Goal: Navigation & Orientation: Find specific page/section

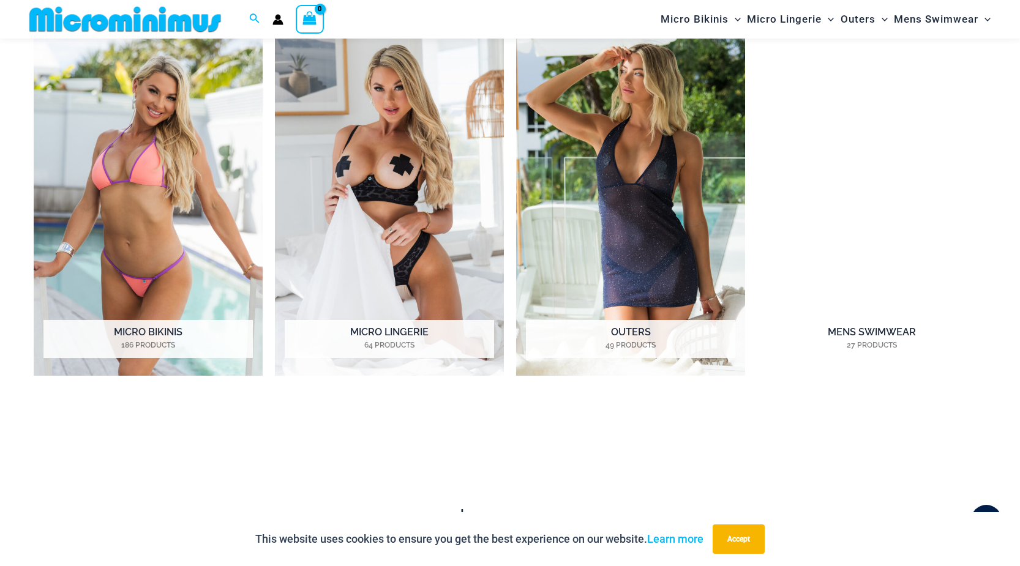
scroll to position [1045, 0]
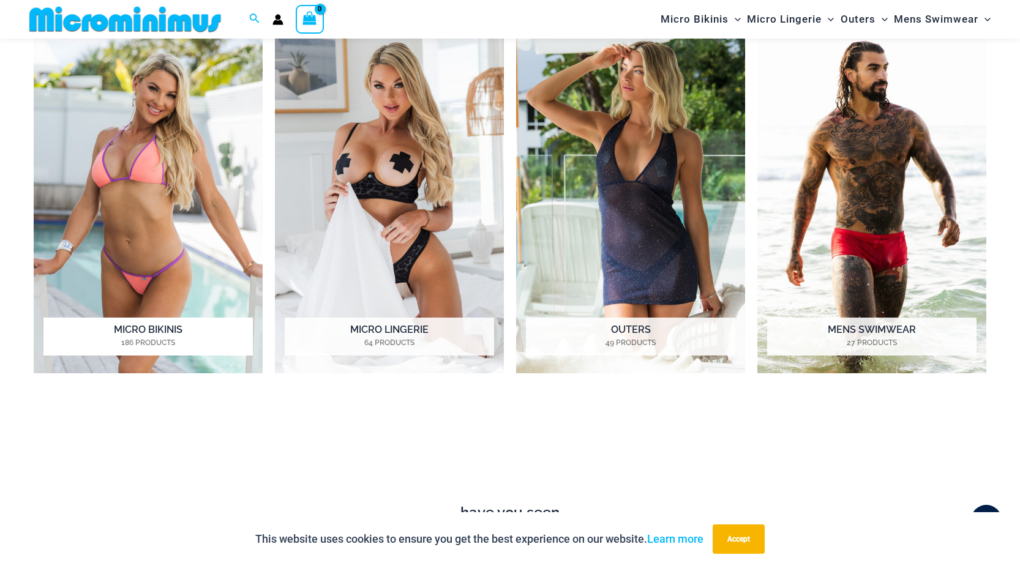
click at [175, 352] on h2 "Micro Bikinis 186 Products" at bounding box center [147, 337] width 209 height 38
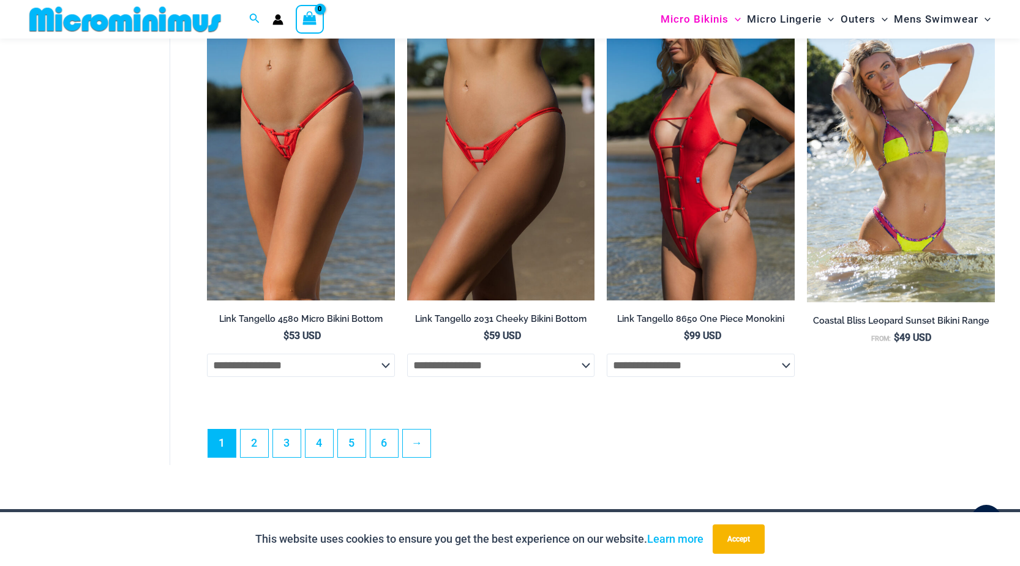
scroll to position [3182, 0]
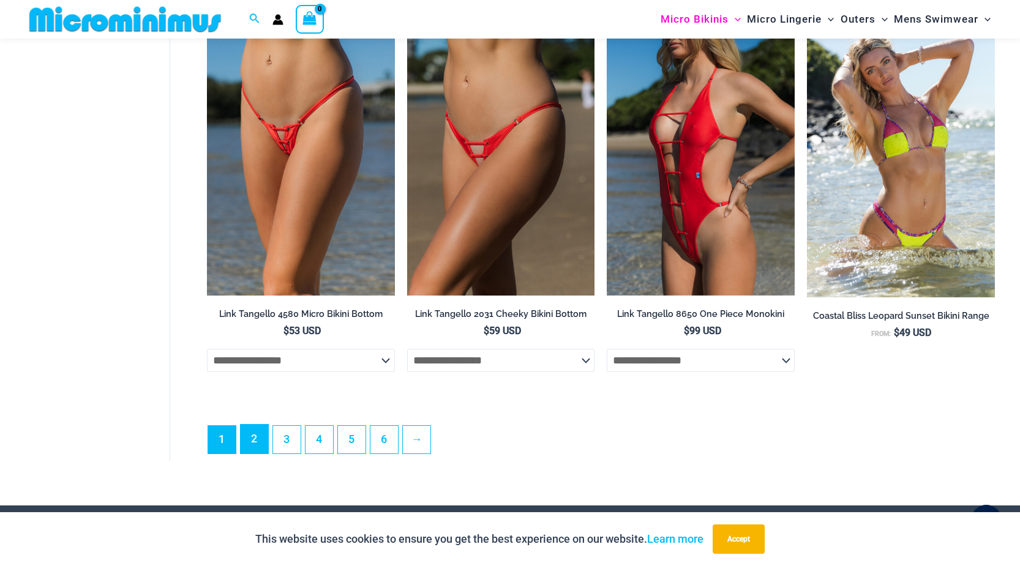
click at [258, 454] on link "2" at bounding box center [255, 439] width 28 height 29
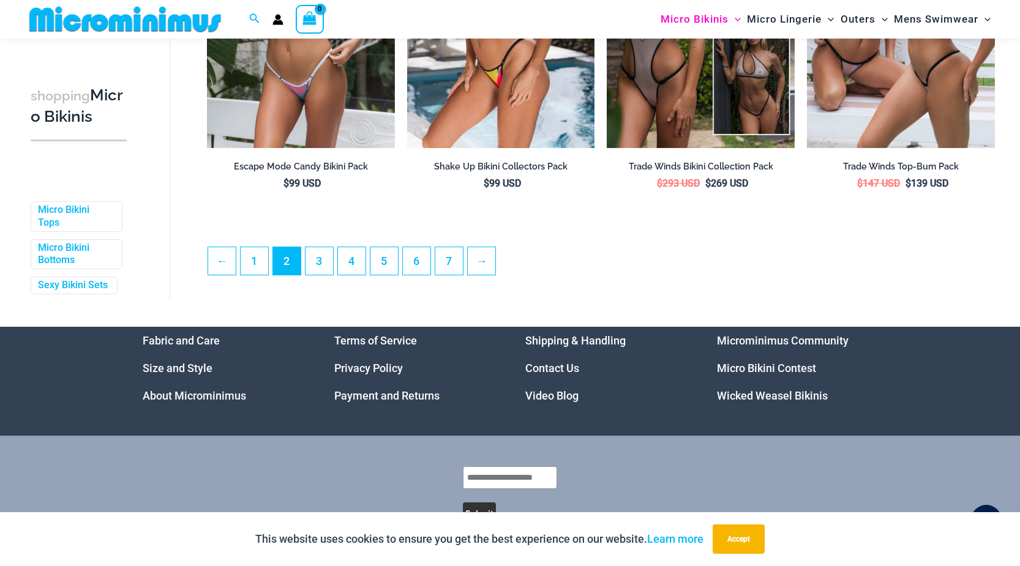
scroll to position [3157, 0]
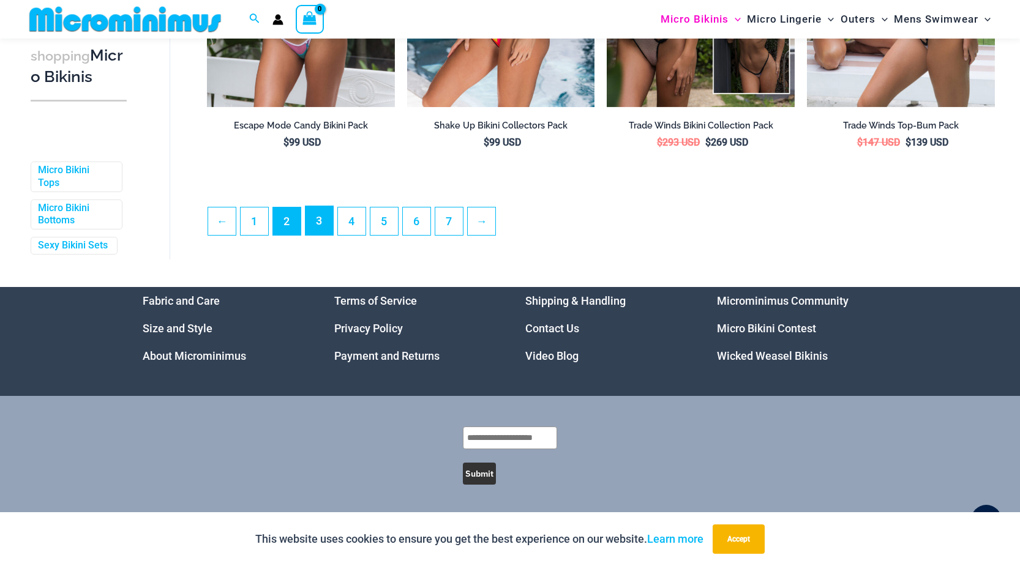
click at [314, 232] on link "3" at bounding box center [320, 220] width 28 height 29
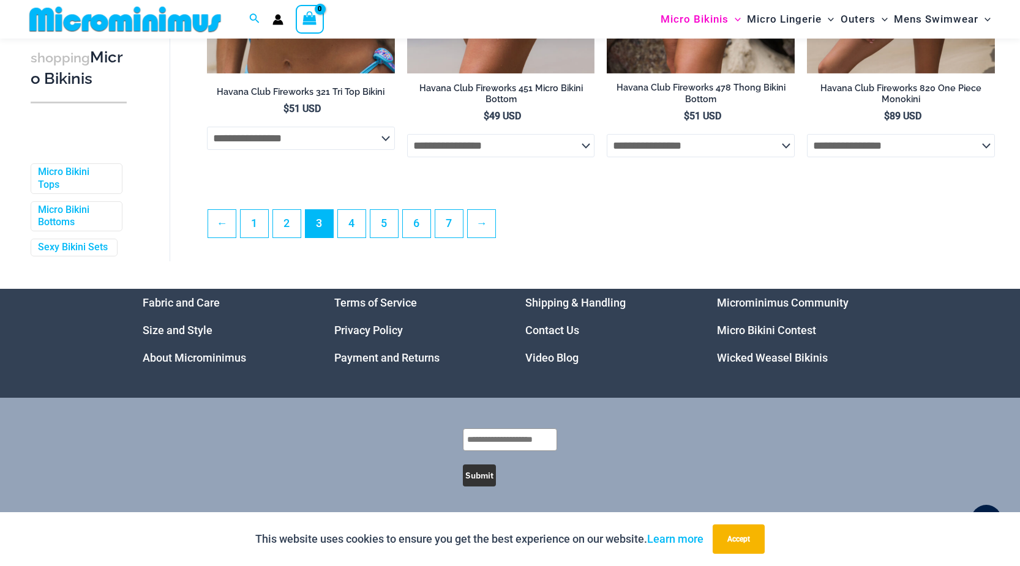
scroll to position [3181, 0]
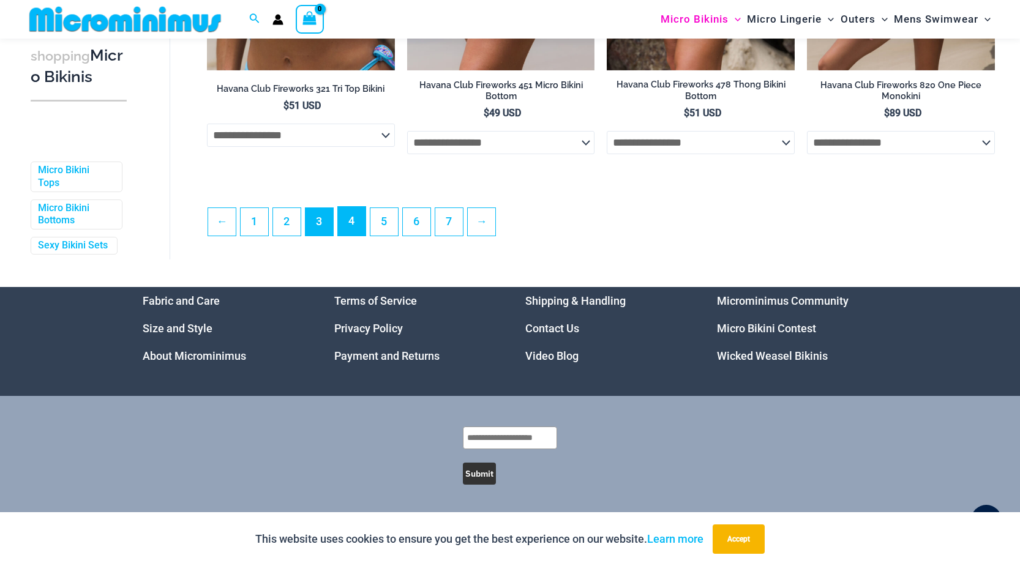
click at [358, 230] on link "4" at bounding box center [352, 221] width 28 height 29
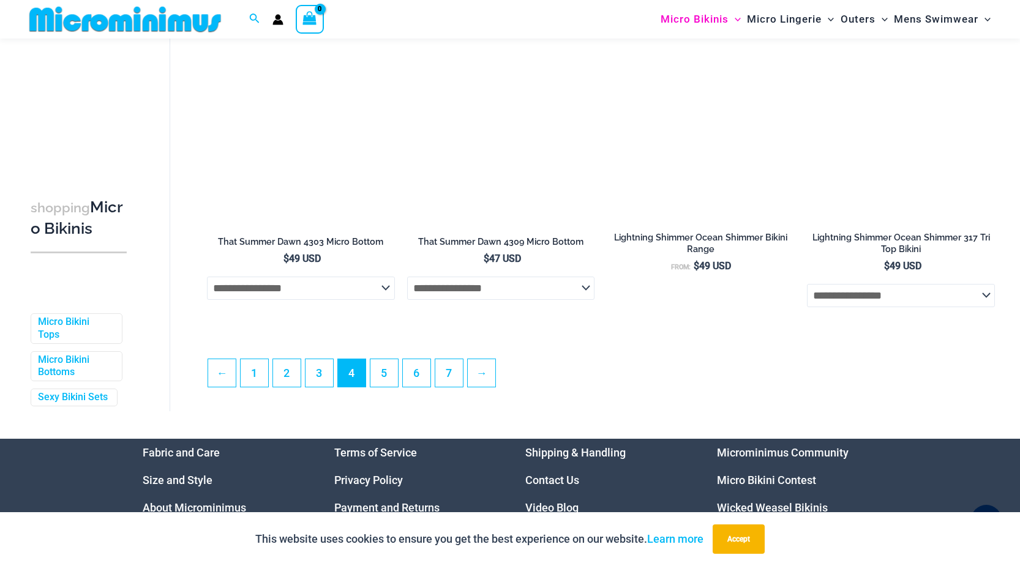
scroll to position [3007, 0]
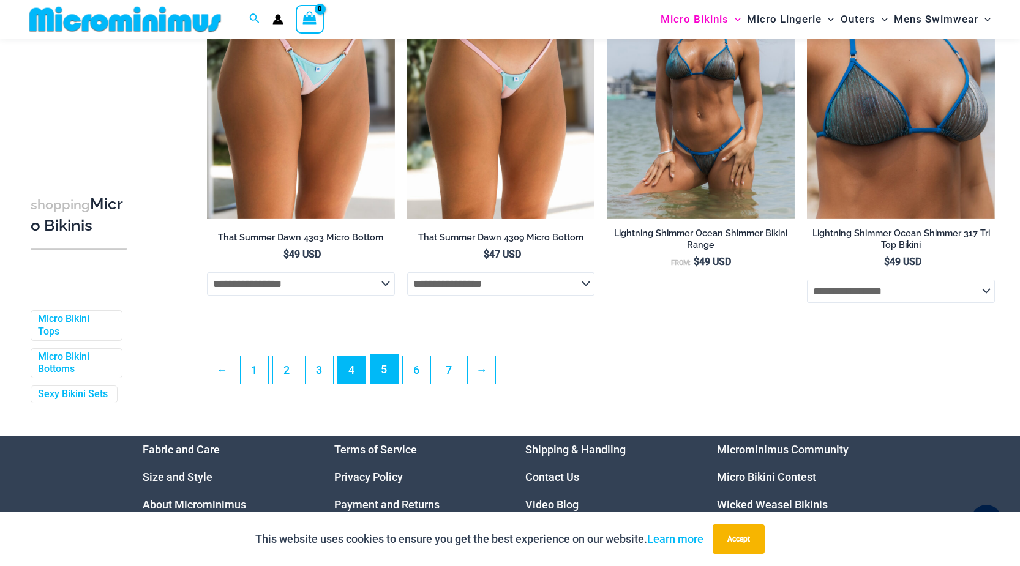
click at [394, 384] on link "5" at bounding box center [384, 369] width 28 height 29
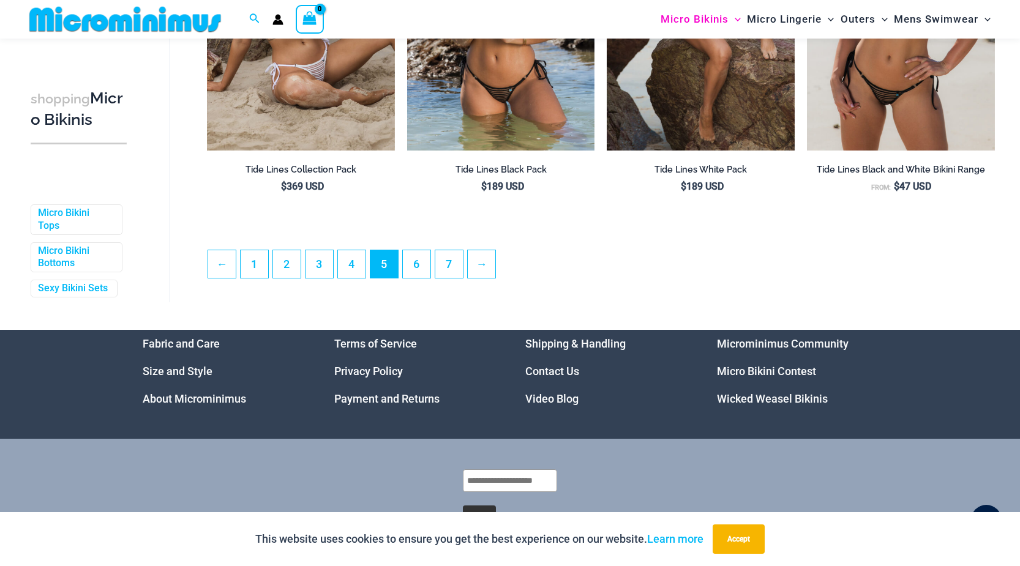
scroll to position [3079, 0]
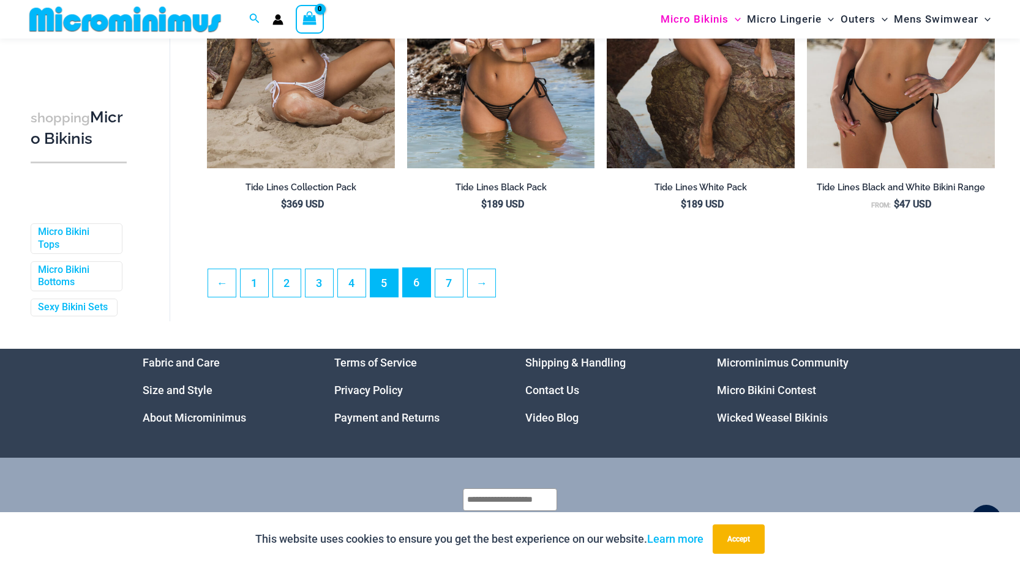
click at [406, 293] on link "6" at bounding box center [417, 282] width 28 height 29
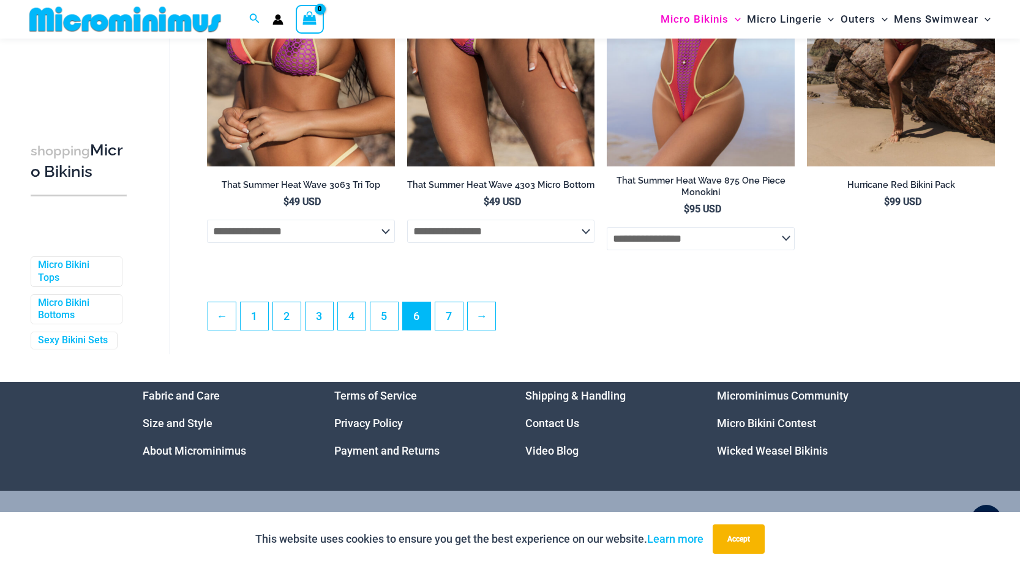
scroll to position [3085, 0]
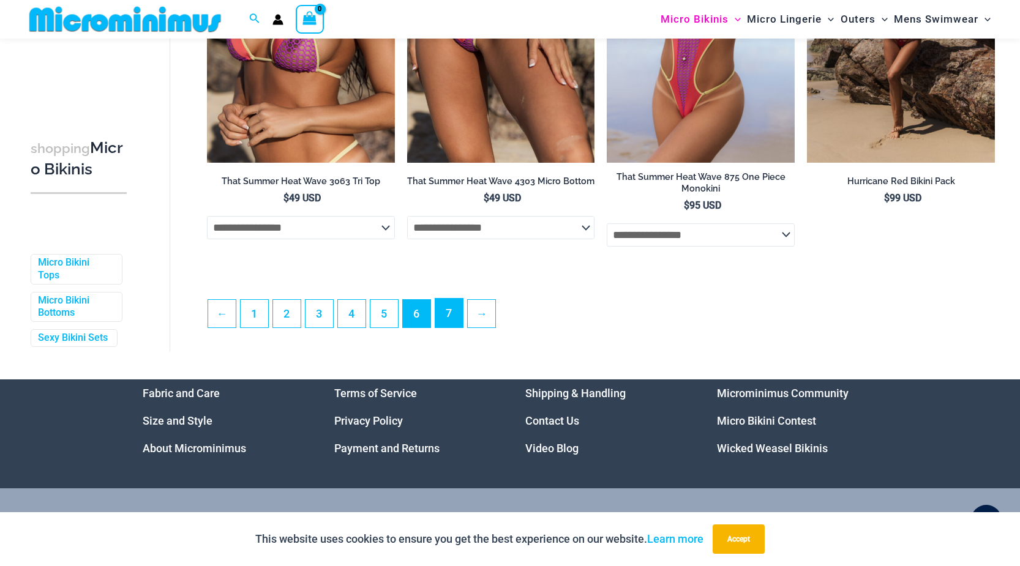
click at [443, 323] on link "7" at bounding box center [449, 313] width 28 height 29
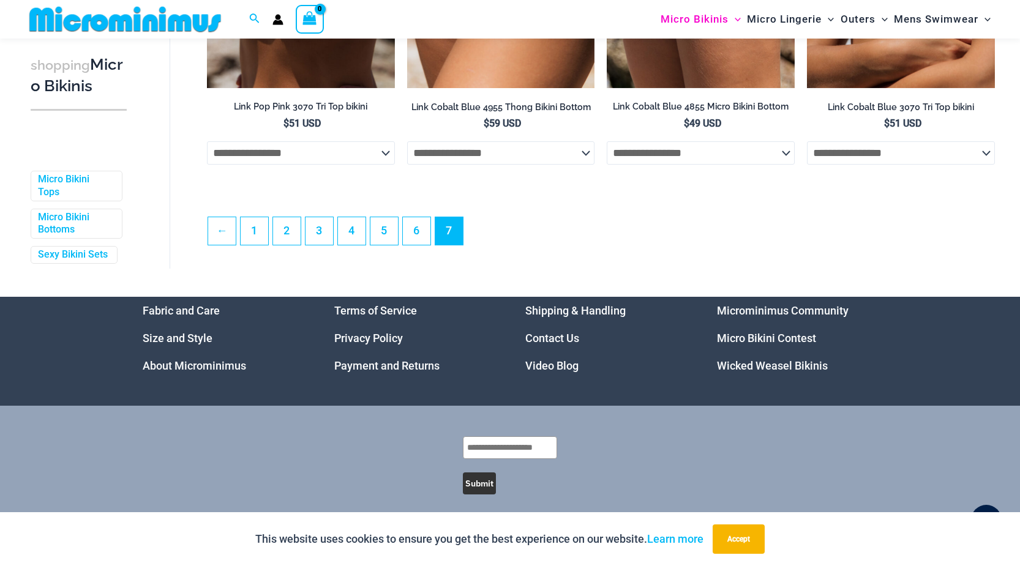
scroll to position [1932, 0]
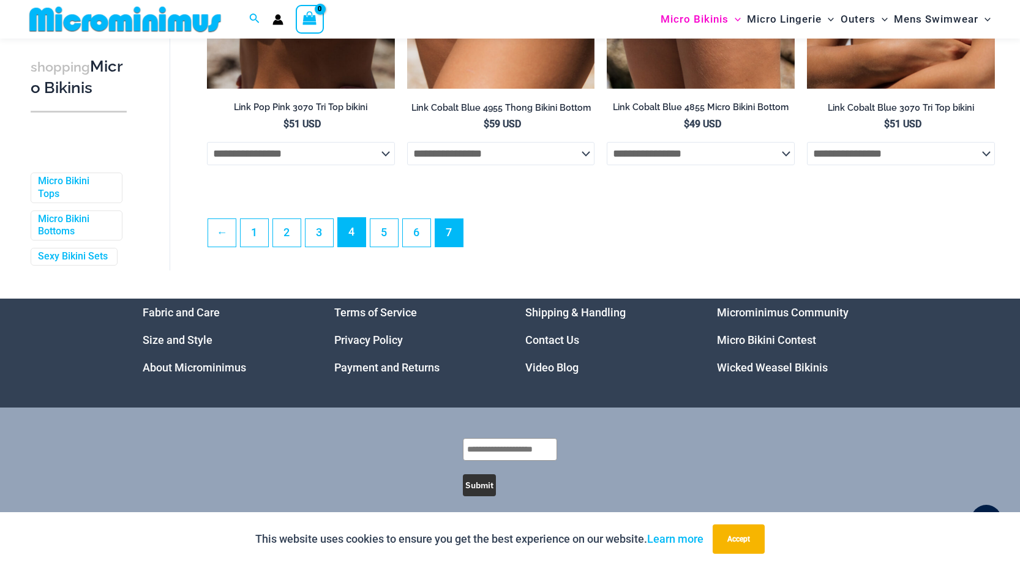
click at [365, 227] on link "4" at bounding box center [352, 232] width 28 height 29
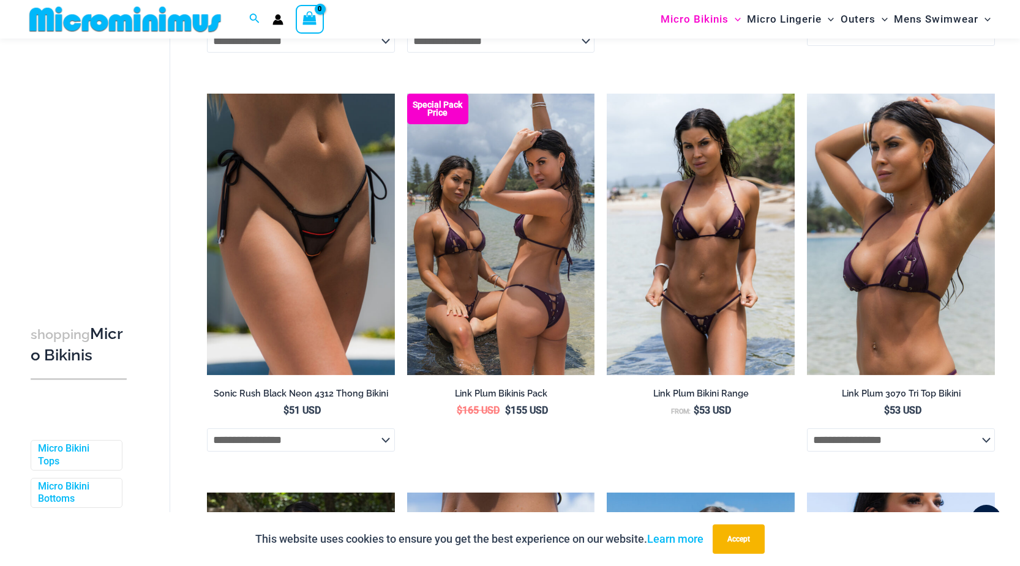
scroll to position [775, 0]
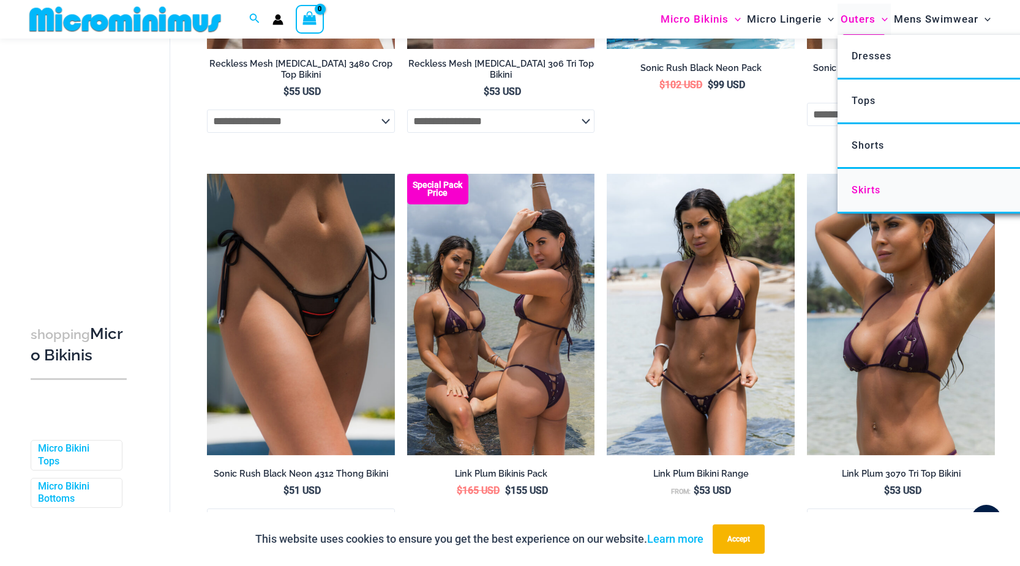
click at [862, 187] on span "Skirts" at bounding box center [866, 190] width 29 height 12
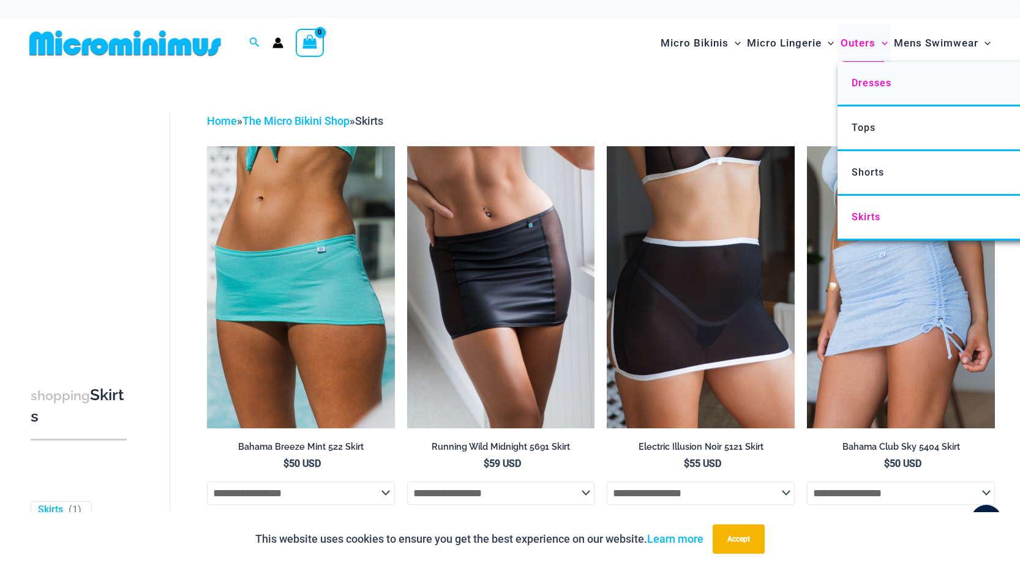
click at [874, 89] on link "Dresses" at bounding box center [1020, 84] width 364 height 45
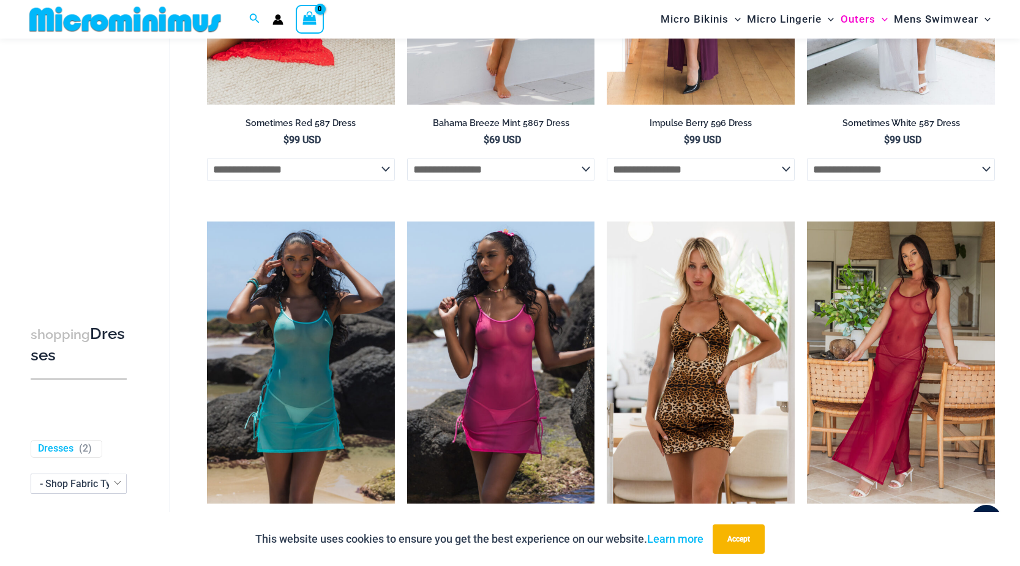
scroll to position [159, 0]
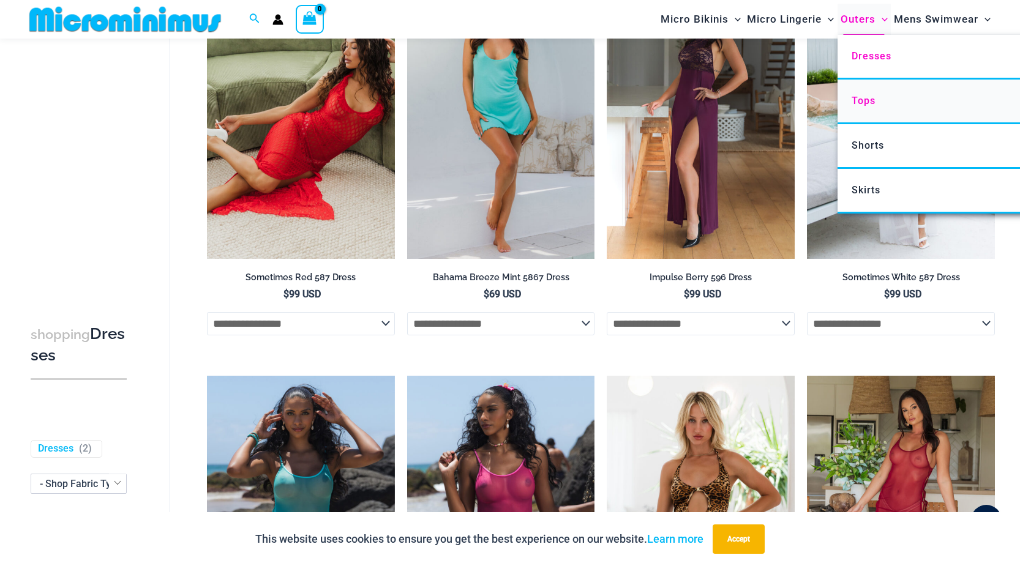
click at [862, 104] on span "Tops" at bounding box center [864, 101] width 24 height 12
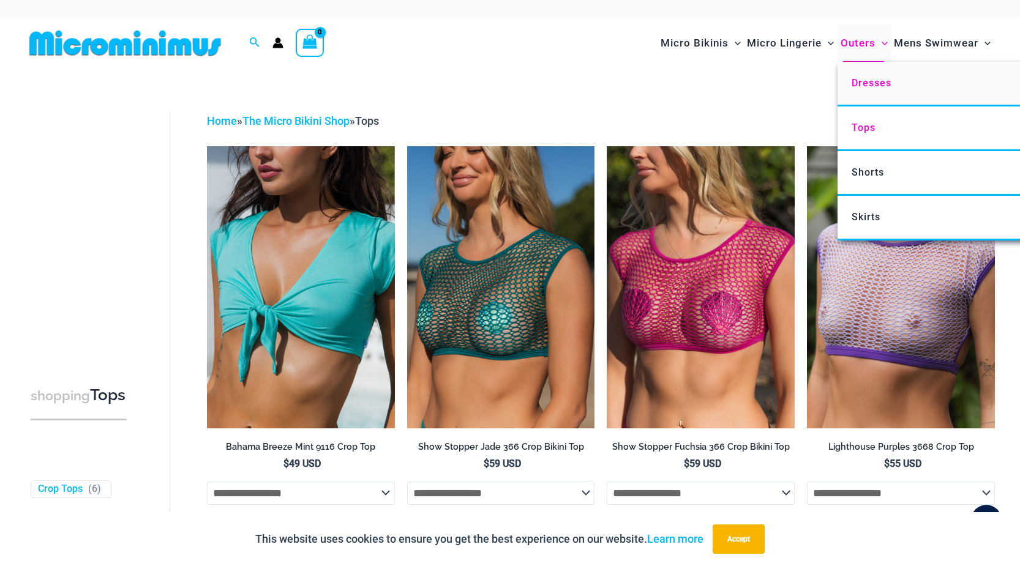
click at [877, 85] on span "Dresses" at bounding box center [872, 83] width 40 height 12
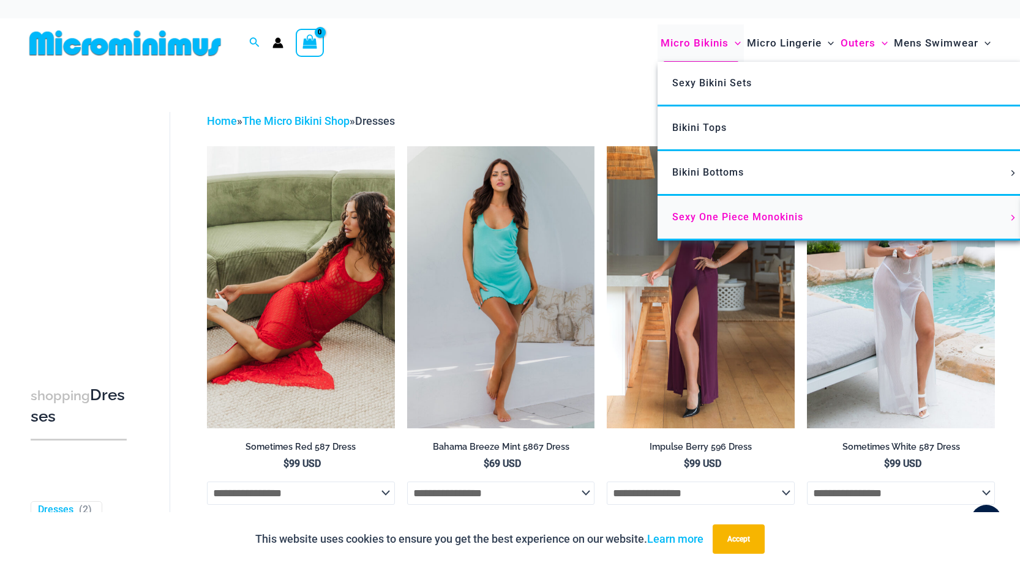
click at [733, 215] on span "Sexy One Piece Monokinis" at bounding box center [737, 217] width 131 height 12
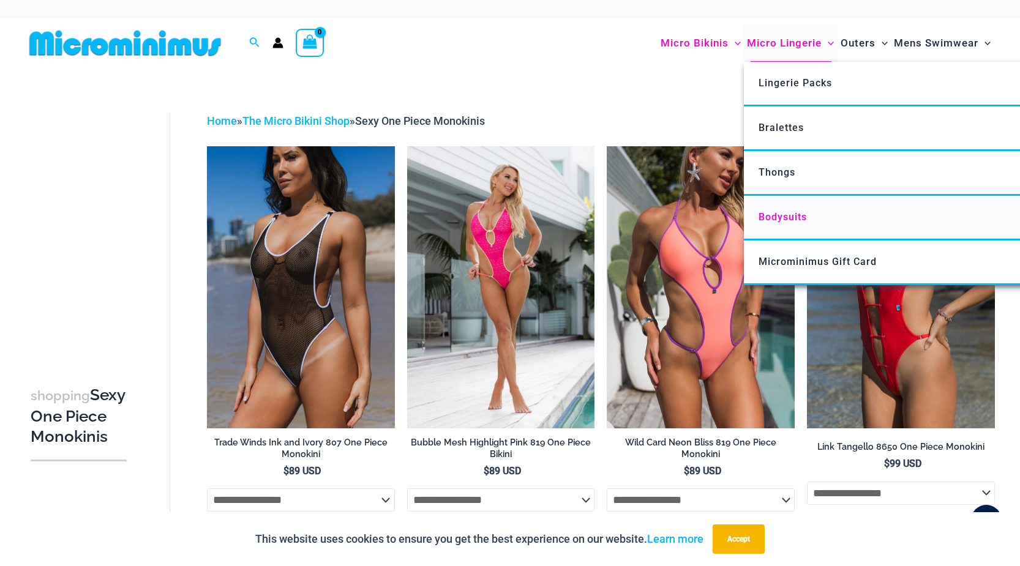
click at [776, 206] on link "Bodysuits" at bounding box center [926, 218] width 364 height 45
